Goal: Obtain resource: Obtain resource

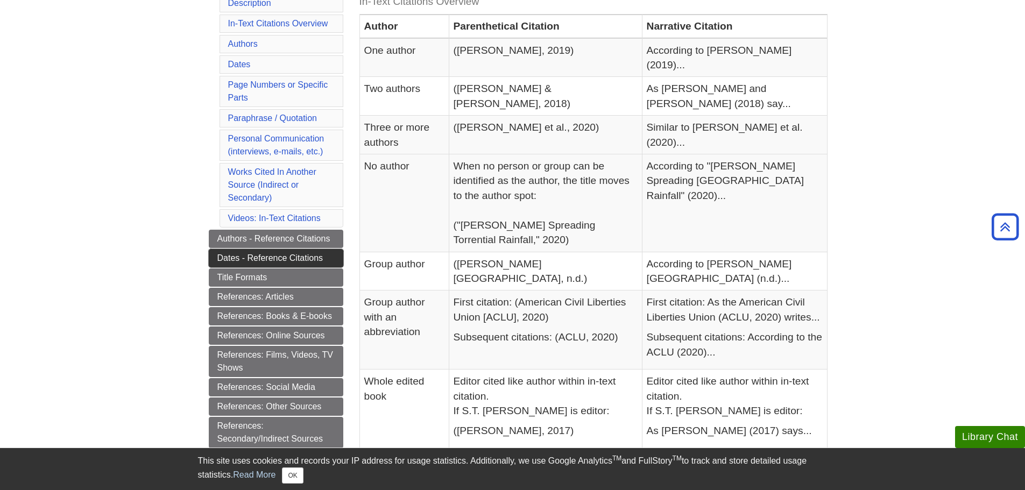
scroll to position [157, 0]
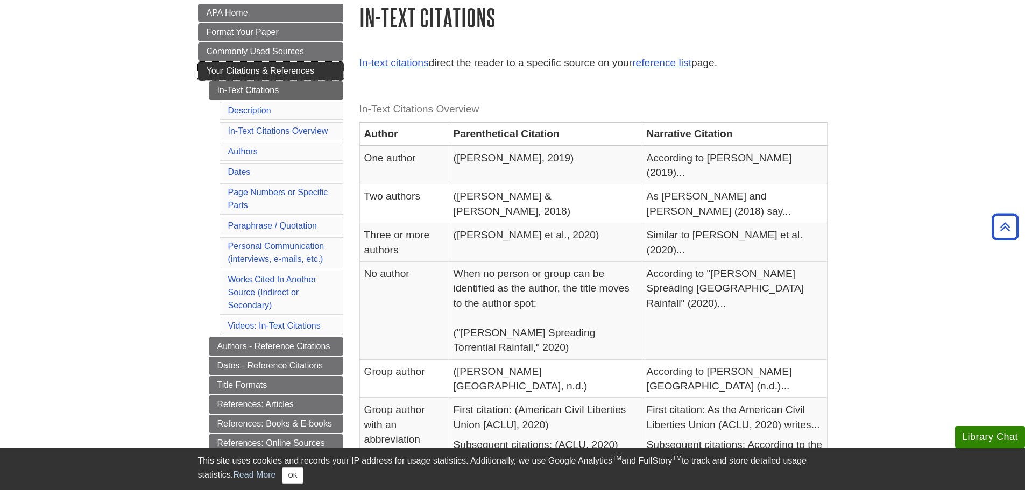
click at [261, 73] on span "Your Citations & References" at bounding box center [261, 70] width 108 height 9
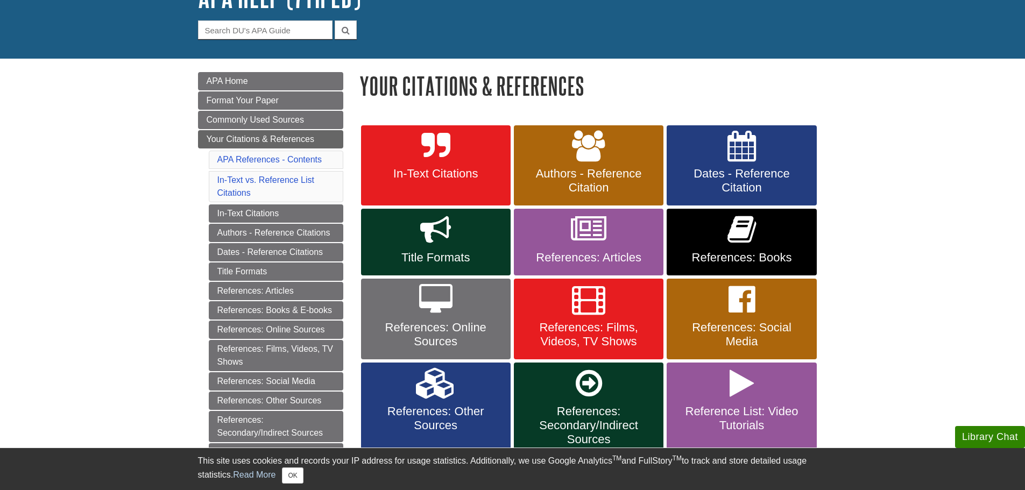
scroll to position [108, 0]
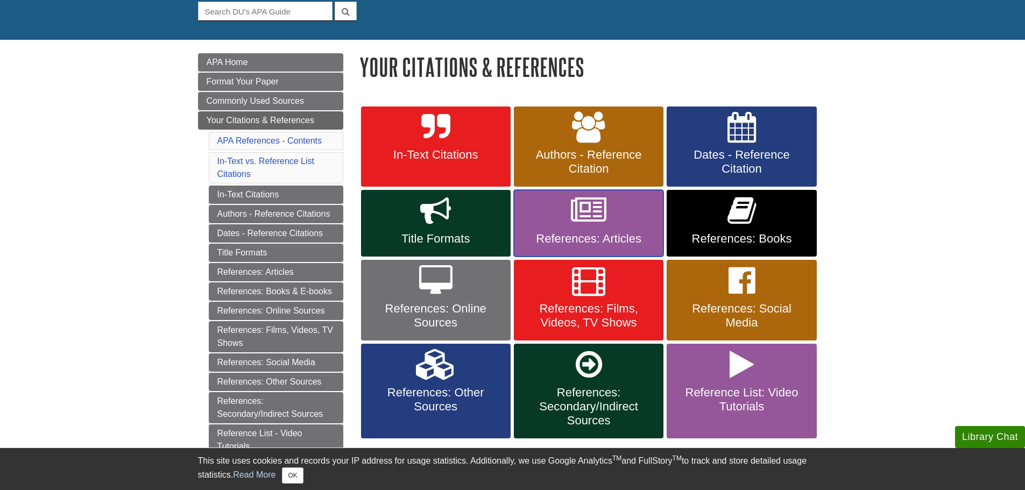
click at [581, 222] on icon at bounding box center [589, 210] width 36 height 31
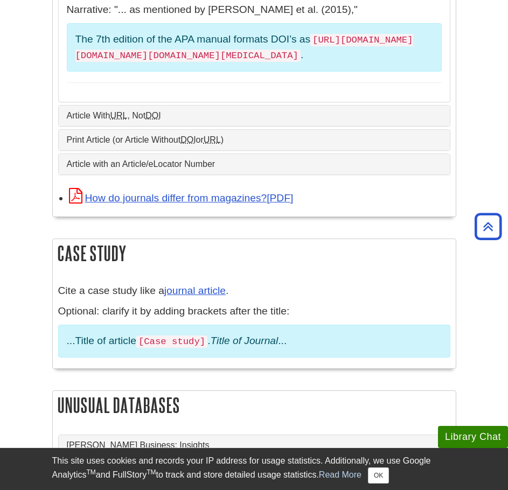
scroll to position [1399, 0]
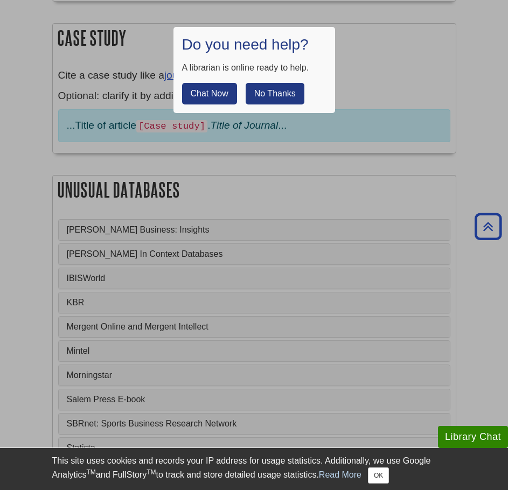
click at [286, 90] on button "No Thanks" at bounding box center [274, 94] width 59 height 22
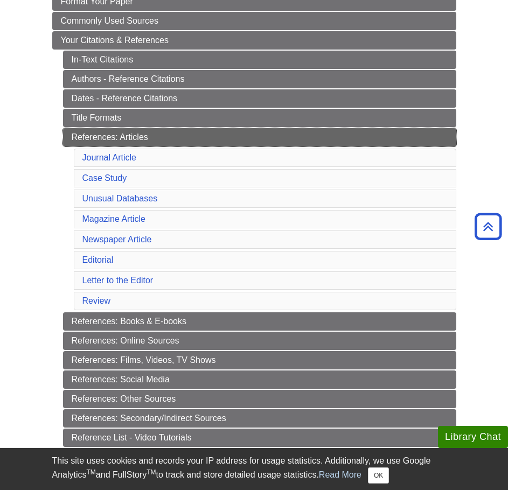
scroll to position [161, 0]
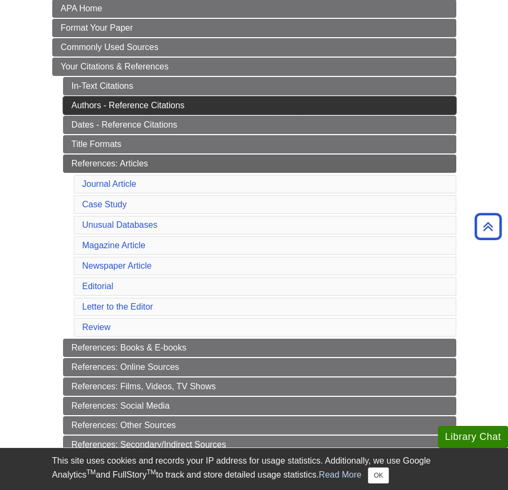
click at [110, 108] on link "Authors - Reference Citations" at bounding box center [259, 105] width 393 height 18
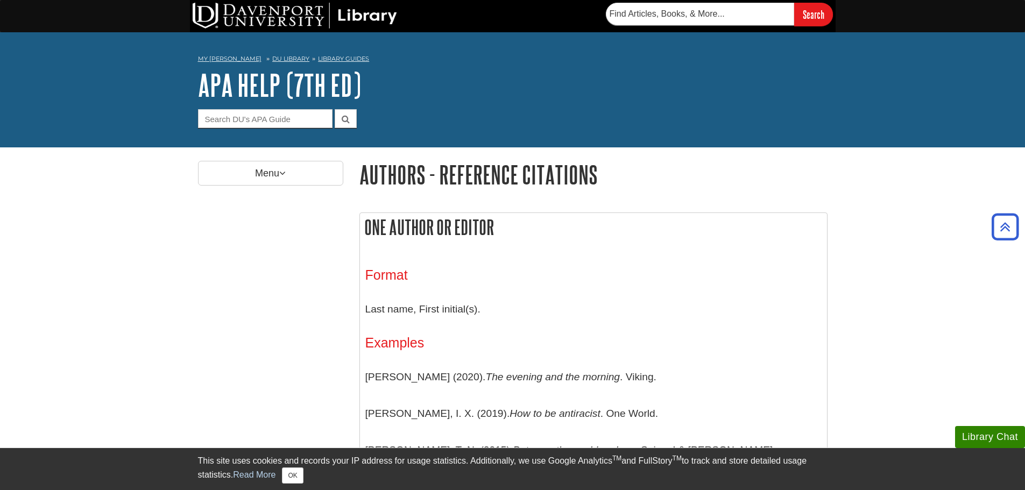
drag, startPoint x: 243, startPoint y: 198, endPoint x: 239, endPoint y: -8, distance: 205.6
click at [270, 163] on p "Menu" at bounding box center [270, 173] width 145 height 25
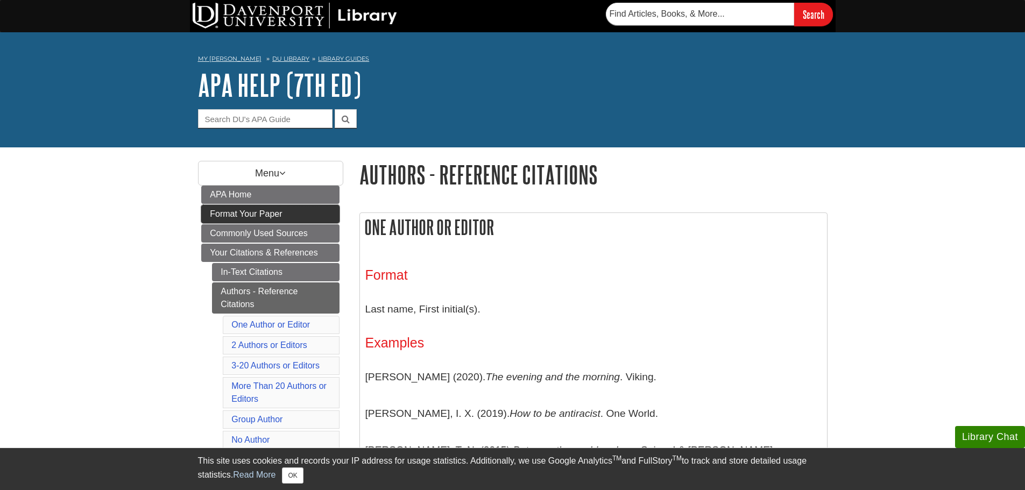
click at [247, 213] on span "Format Your Paper" at bounding box center [246, 213] width 72 height 9
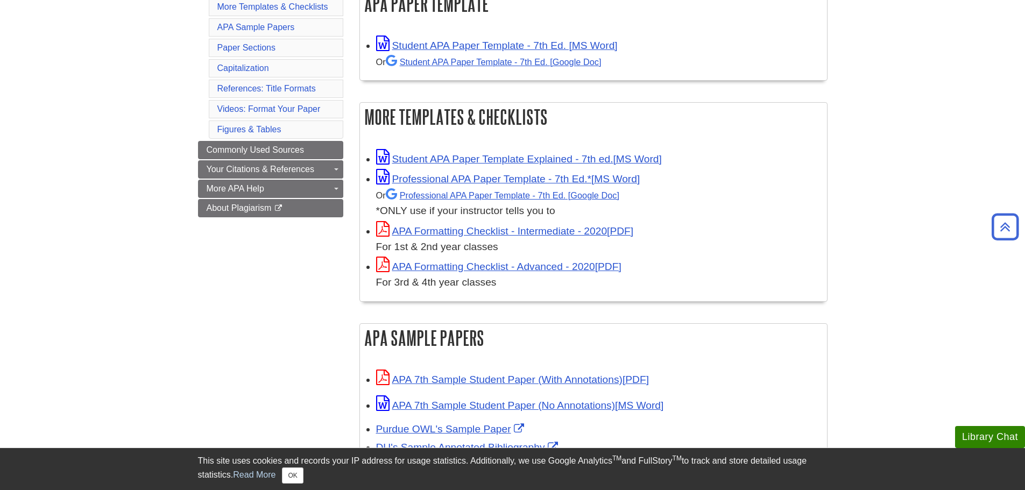
scroll to position [108, 0]
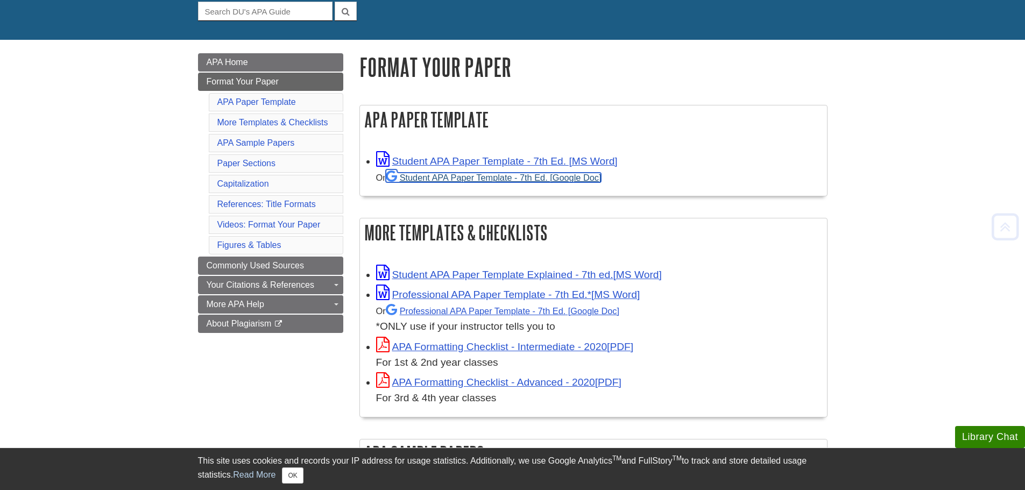
click at [453, 175] on link "Student APA Paper Template - 7th Ed. [Google Doc]" at bounding box center [494, 178] width 216 height 10
